Goal: Navigation & Orientation: Find specific page/section

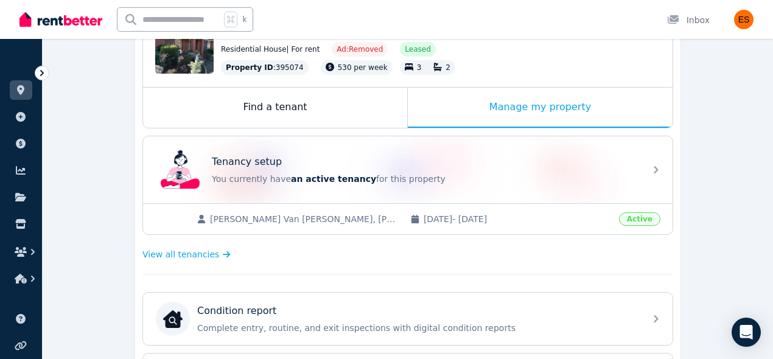
scroll to position [178, 0]
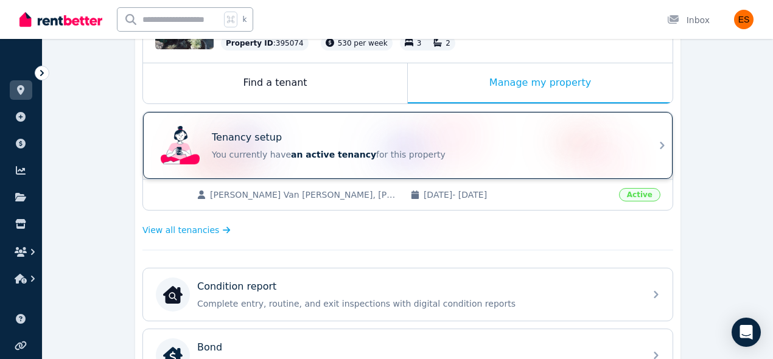
click at [644, 150] on div "Tenancy setup You currently have an active tenancy for this property" at bounding box center [407, 145] width 529 height 67
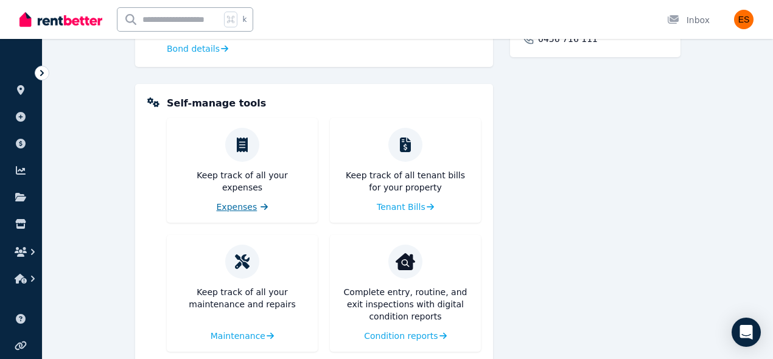
scroll to position [518, 0]
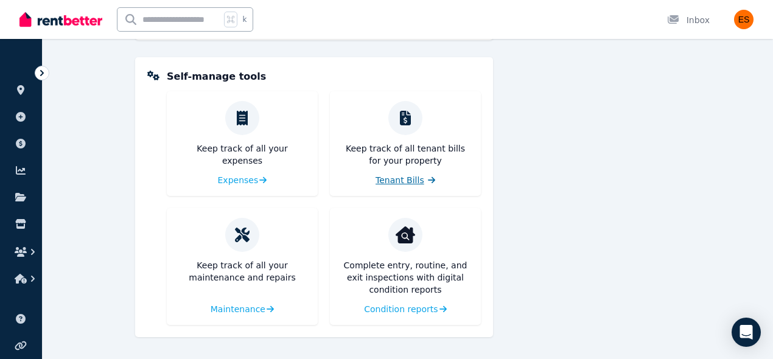
click at [398, 179] on span "Tenant Bills" at bounding box center [399, 180] width 49 height 12
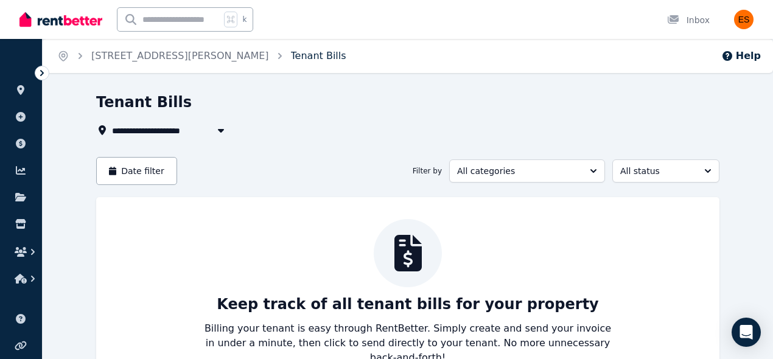
click at [291, 59] on link "Tenant Bills" at bounding box center [318, 56] width 55 height 12
click at [78, 57] on icon "Breadcrumb" at bounding box center [80, 56] width 12 height 12
click at [69, 59] on ol "Home Tenant Bills" at bounding box center [102, 56] width 119 height 34
click at [64, 57] on icon "Breadcrumb" at bounding box center [63, 55] width 3 height 3
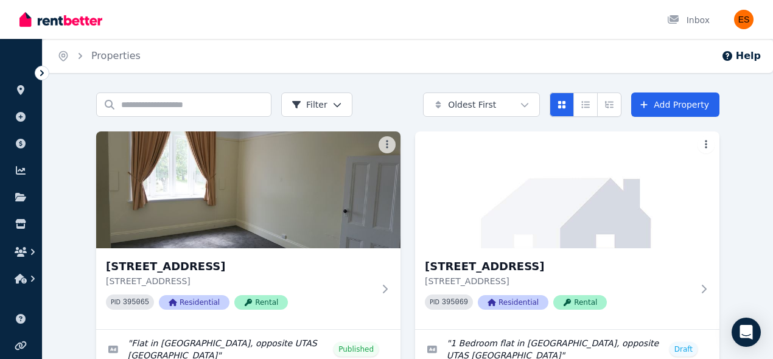
scroll to position [74, 0]
